Goal: Task Accomplishment & Management: Manage account settings

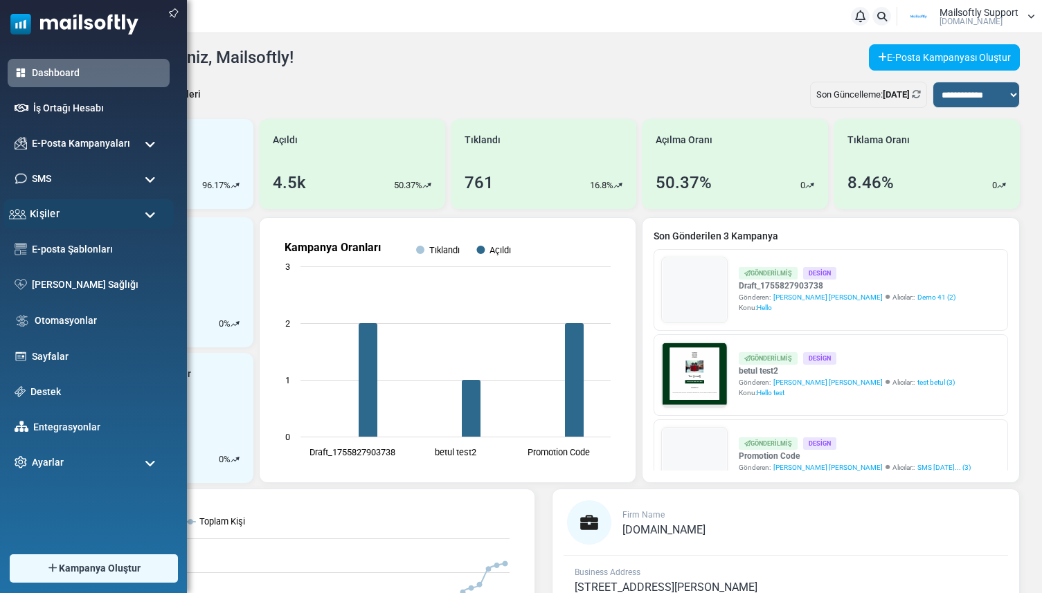
click at [35, 212] on span "Kişiler" at bounding box center [45, 213] width 30 height 15
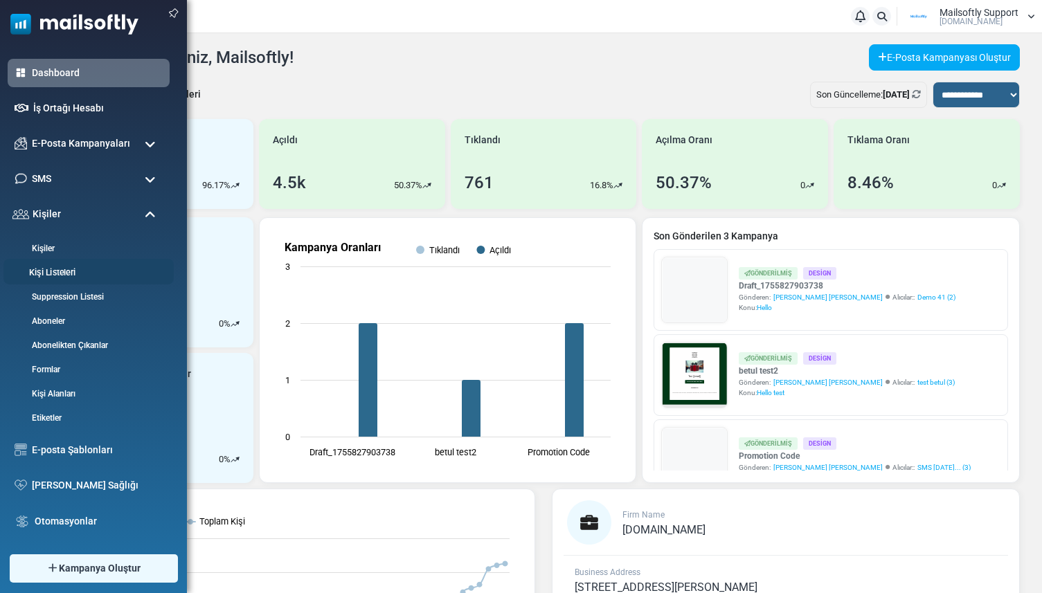
click at [55, 273] on link "Kişi Listeleri" at bounding box center [86, 272] width 166 height 13
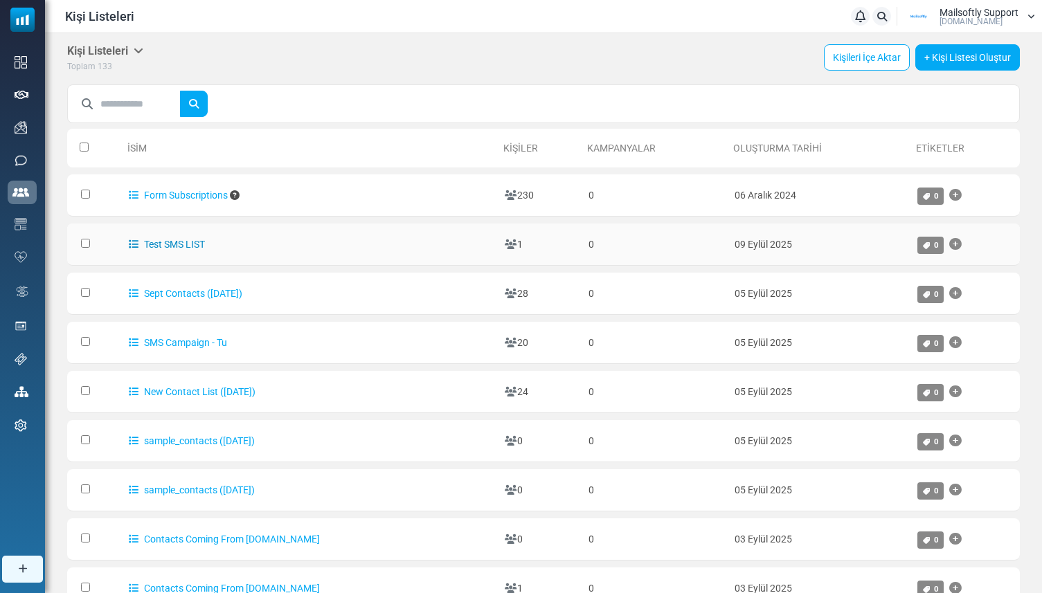
click at [195, 246] on link "Test SMS LIST" at bounding box center [167, 244] width 76 height 11
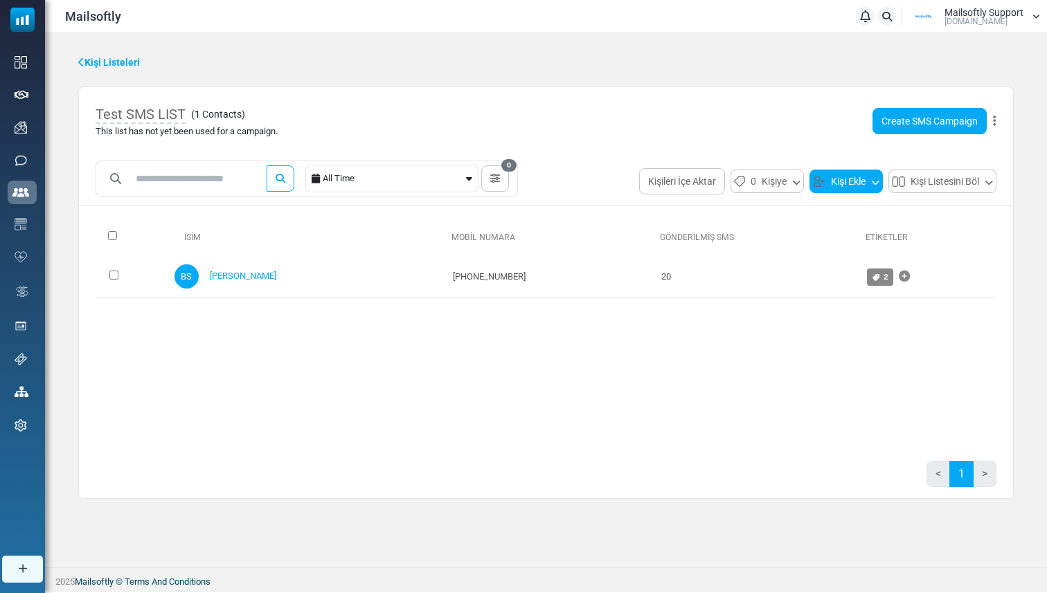
click at [844, 186] on button "Kişi Ekle" at bounding box center [845, 182] width 73 height 24
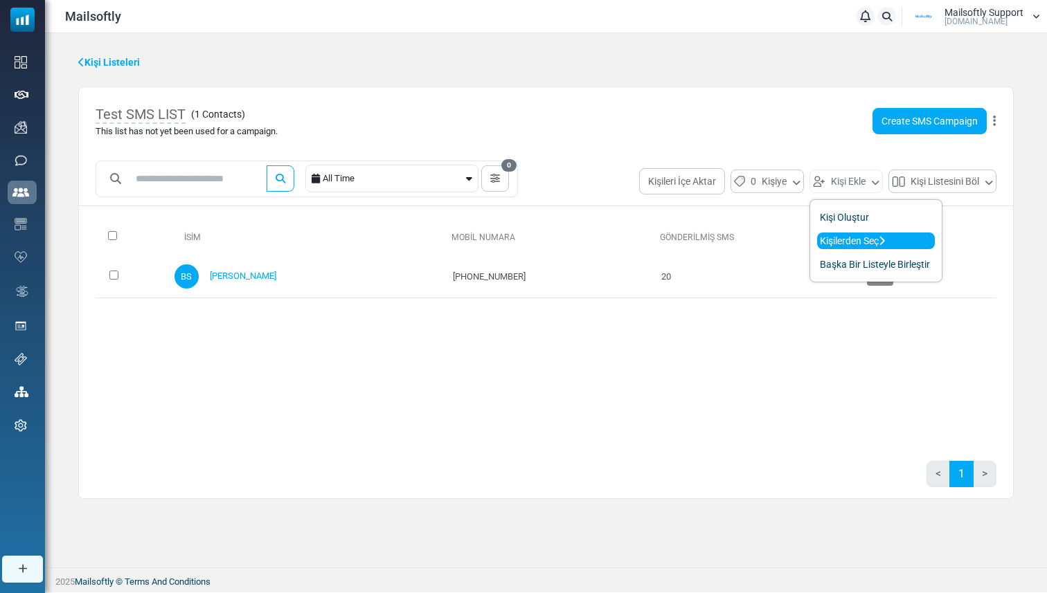
click at [852, 239] on link "Kişilerden Seç" at bounding box center [876, 241] width 118 height 17
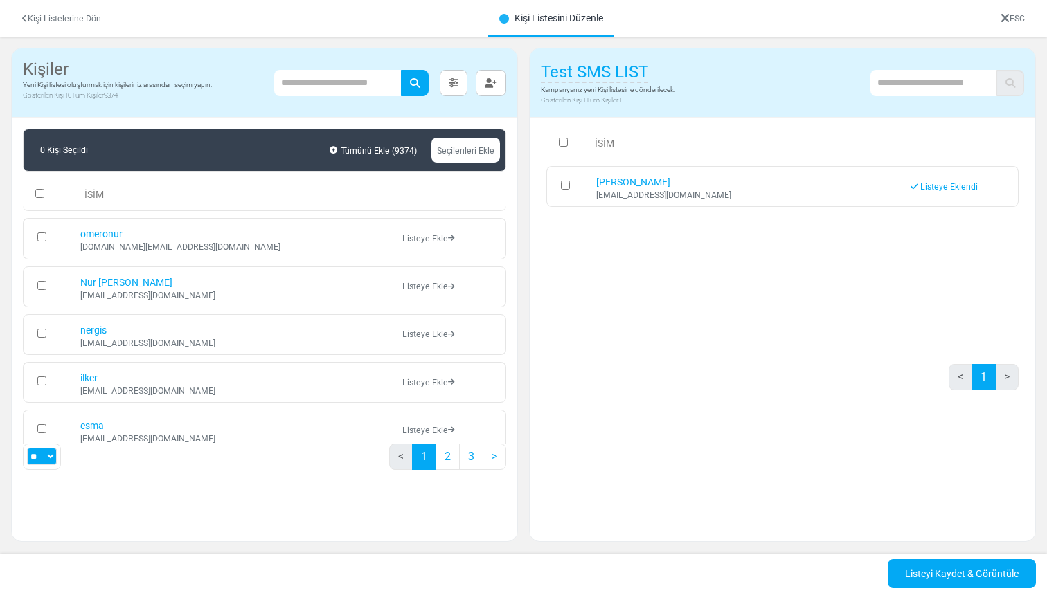
click at [72, 19] on link "Kişi Listelerine Dön" at bounding box center [61, 19] width 79 height 10
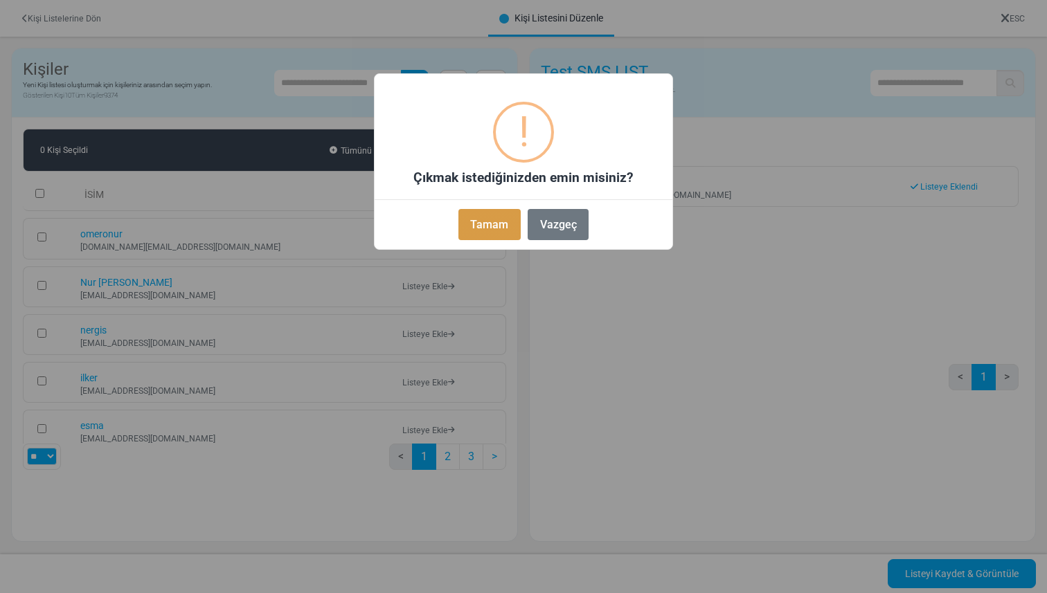
click at [491, 220] on button "Tamam" at bounding box center [489, 224] width 62 height 31
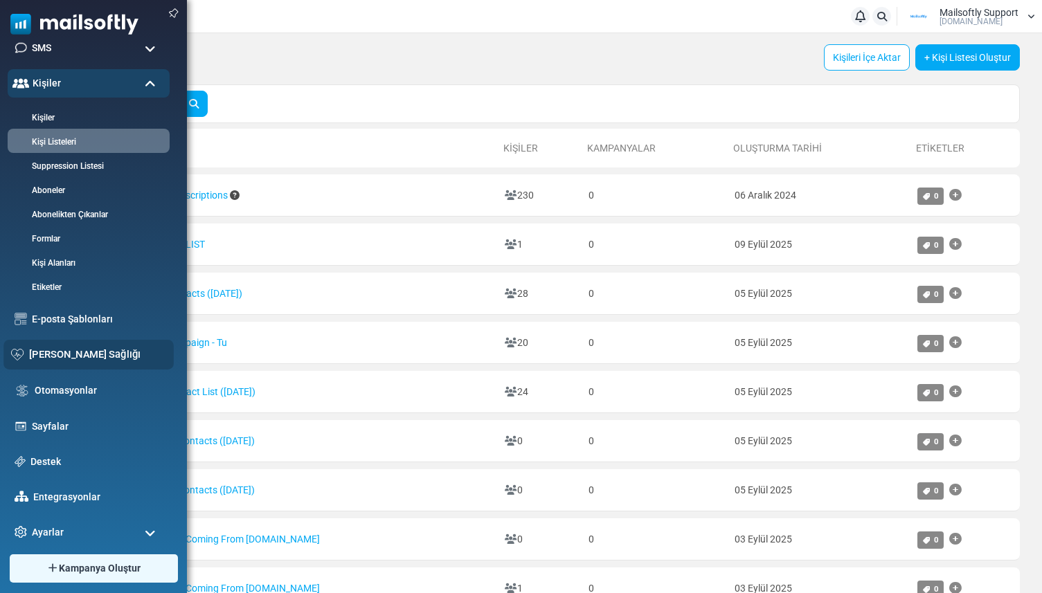
scroll to position [139, 0]
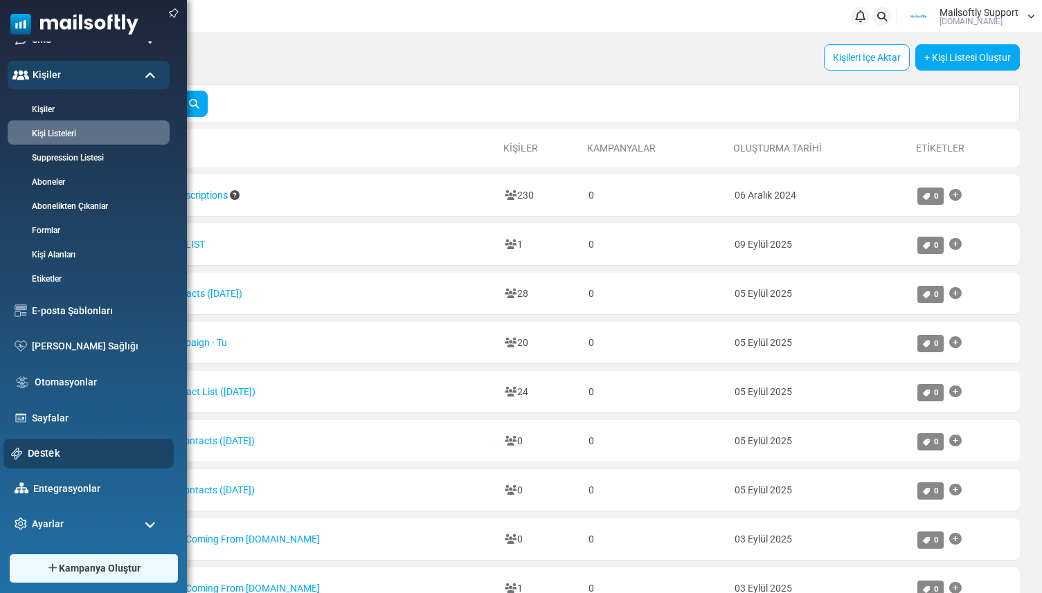
click at [36, 449] on link "Destek" at bounding box center [97, 453] width 138 height 15
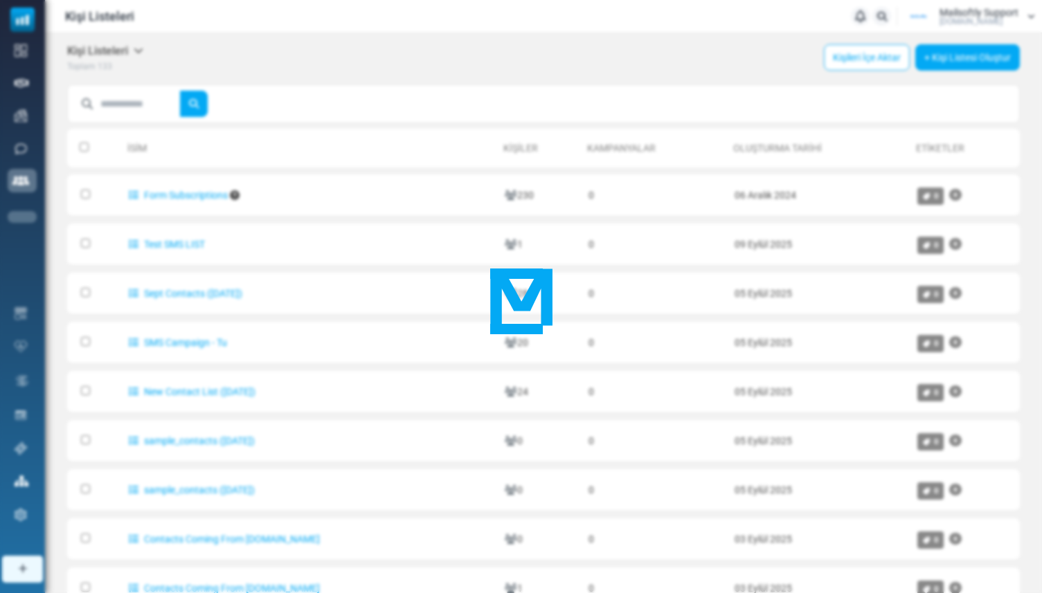
scroll to position [0, 0]
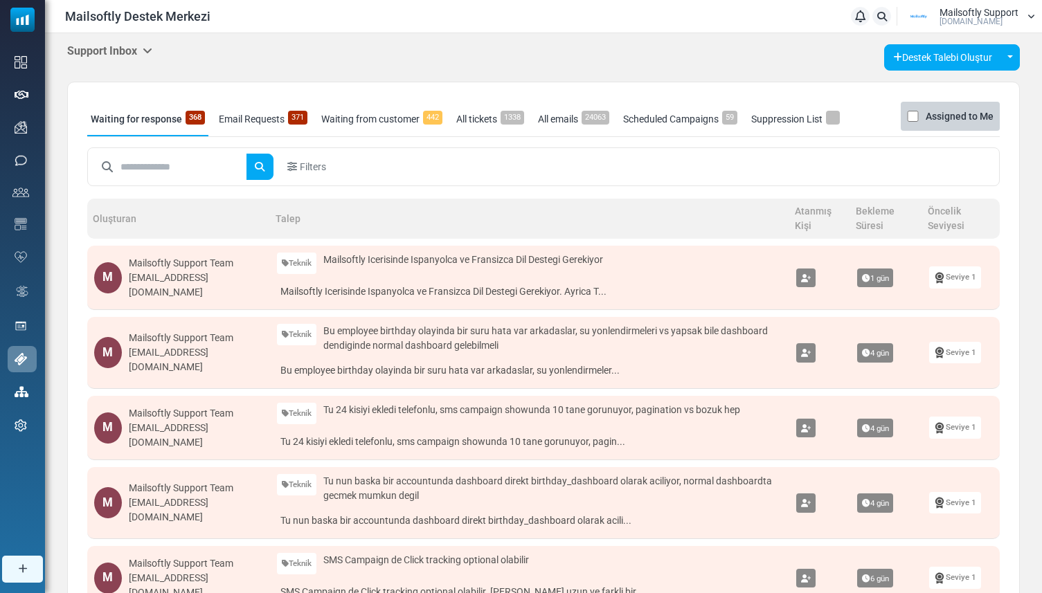
click at [150, 163] on input "text" at bounding box center [183, 167] width 126 height 26
click at [122, 38] on div "Support Inbox Support Inbox User Dashboard Control Panel App Announcements Iden…" at bounding box center [543, 552] width 997 height 1038
click at [122, 46] on h5 "Support Inbox" at bounding box center [109, 50] width 85 height 13
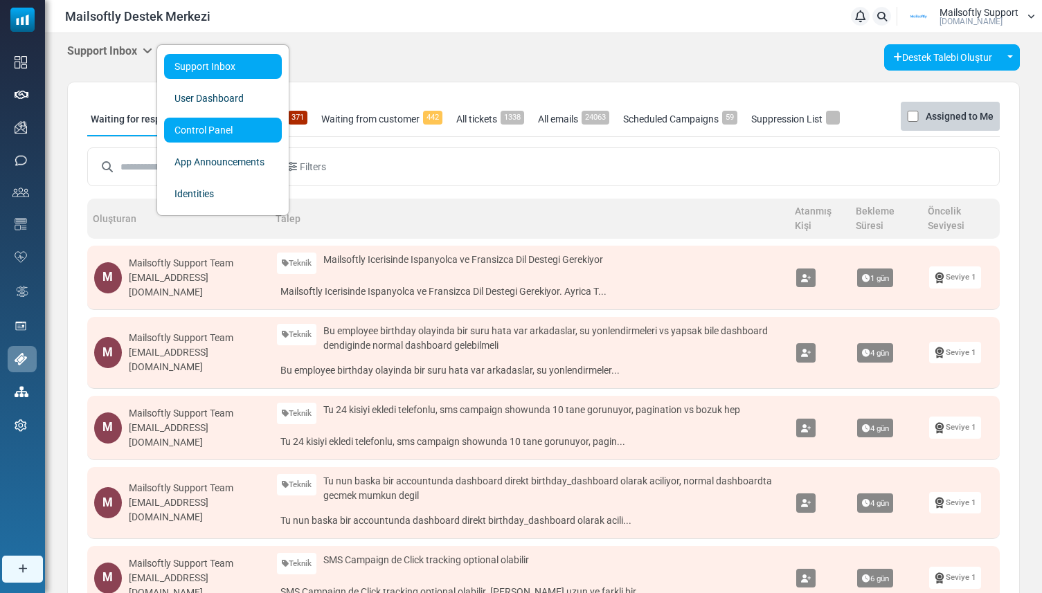
click at [192, 123] on link "Control Panel" at bounding box center [223, 130] width 118 height 25
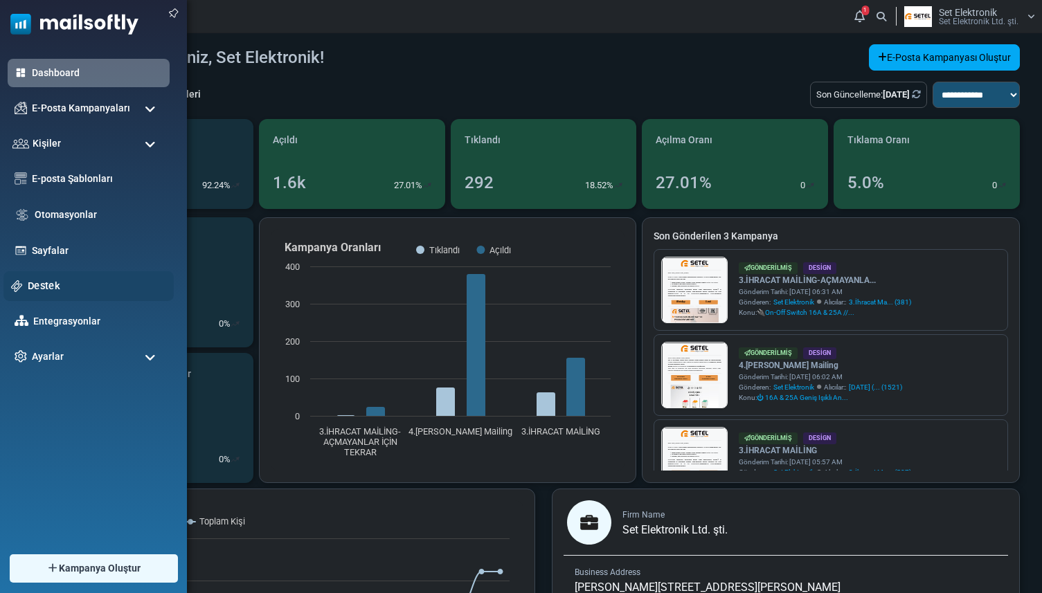
click at [67, 293] on div "Destek" at bounding box center [88, 286] width 170 height 30
click at [54, 288] on link "Destek" at bounding box center [97, 285] width 138 height 15
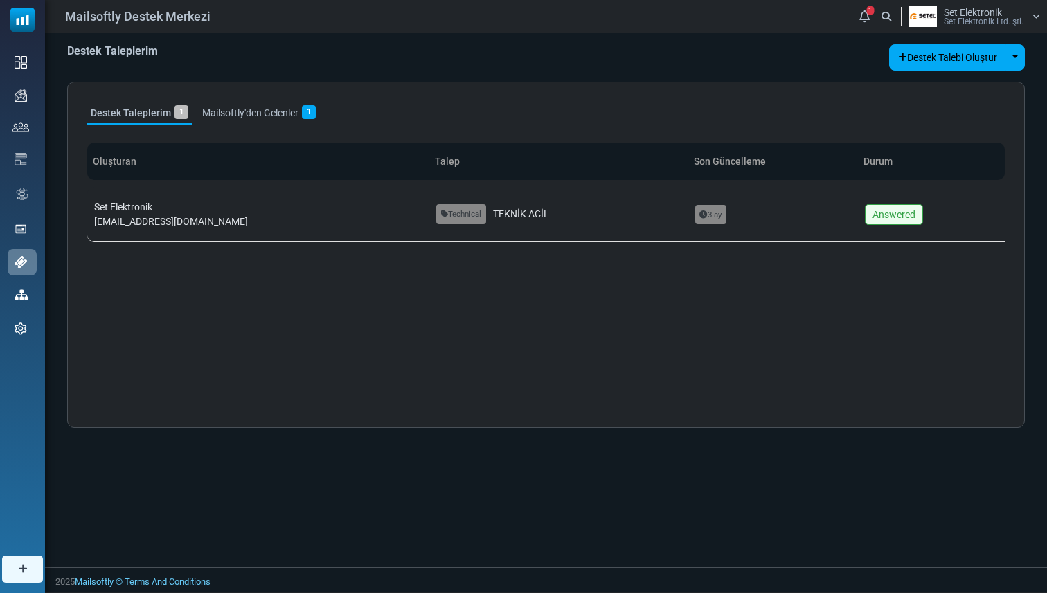
click at [958, 17] on span "Set Elektronik Ltd. şti." at bounding box center [983, 21] width 80 height 8
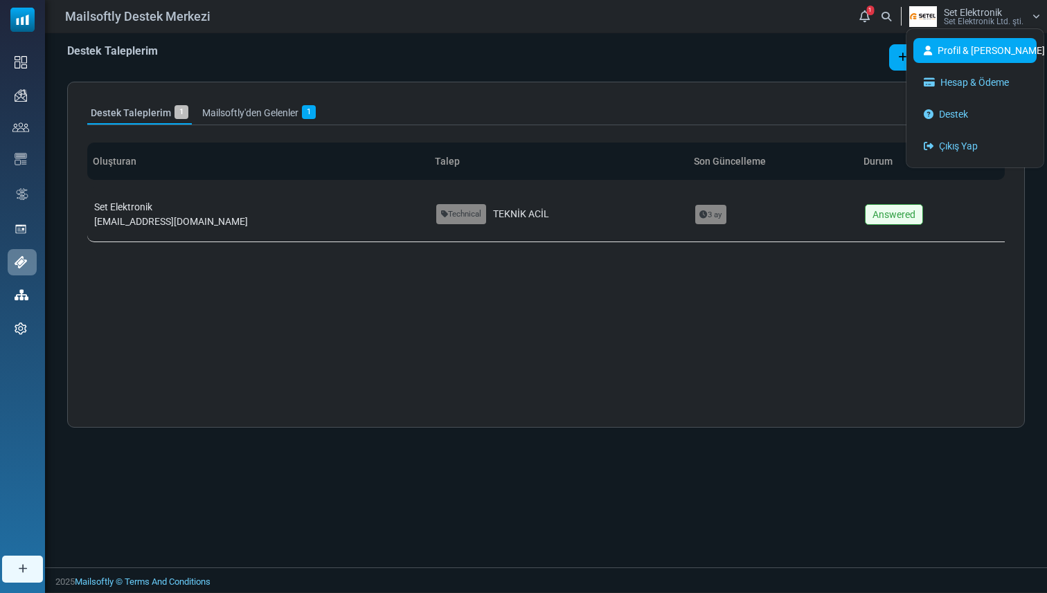
click at [954, 49] on link "Profil & [PERSON_NAME]" at bounding box center [974, 50] width 123 height 25
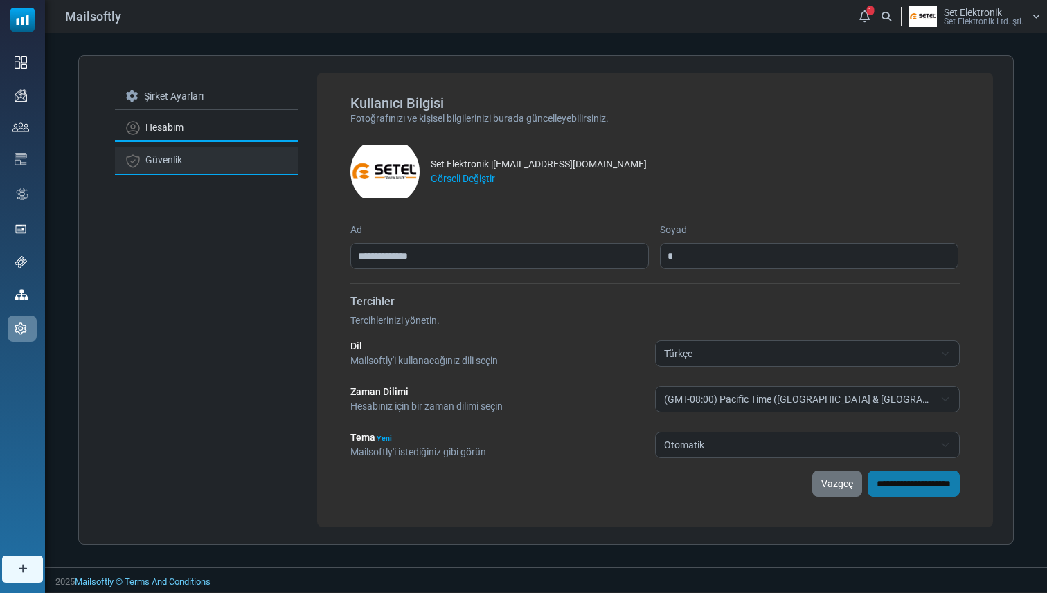
click at [227, 163] on link "Güvenlik" at bounding box center [206, 160] width 183 height 27
